Goal: Find specific page/section: Find specific page/section

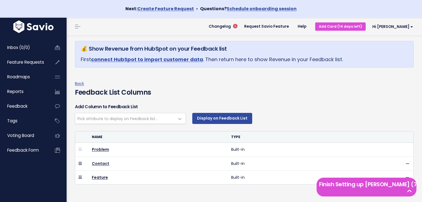
select select
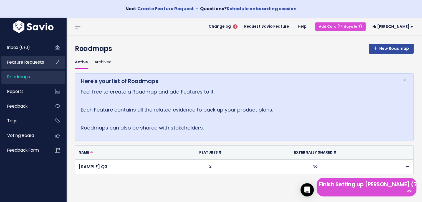
click at [26, 65] on span "Feature Requests" at bounding box center [25, 62] width 37 height 6
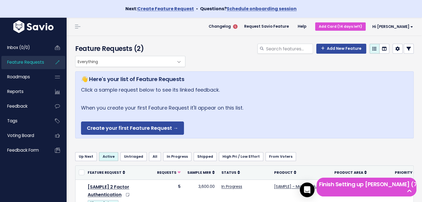
click at [307, 186] on div "Open Intercom Messenger" at bounding box center [307, 190] width 15 height 15
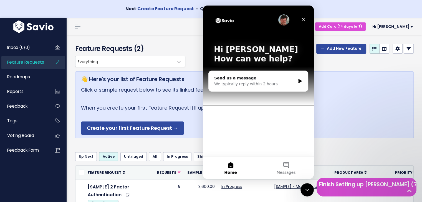
click at [338, 157] on ul "Up Next Active Untriaged All In Progress Shipped High Pri / Low Effort From [GE…" at bounding box center [244, 157] width 338 height 9
click at [307, 188] on icon "Close Intercom Messenger" at bounding box center [306, 189] width 7 height 7
